Goal: Check status

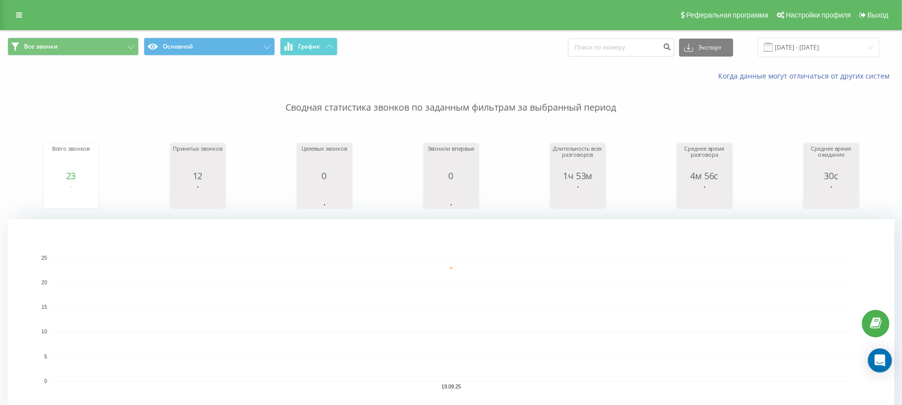
drag, startPoint x: 195, startPoint y: 407, endPoint x: 189, endPoint y: 415, distance: 9.6
click at [189, 405] on html "merezha-prava.com.ua Проекты merezha-prava.com.ua Центр обращений Журнал звонко…" at bounding box center [451, 202] width 902 height 405
